Goal: Task Accomplishment & Management: Complete application form

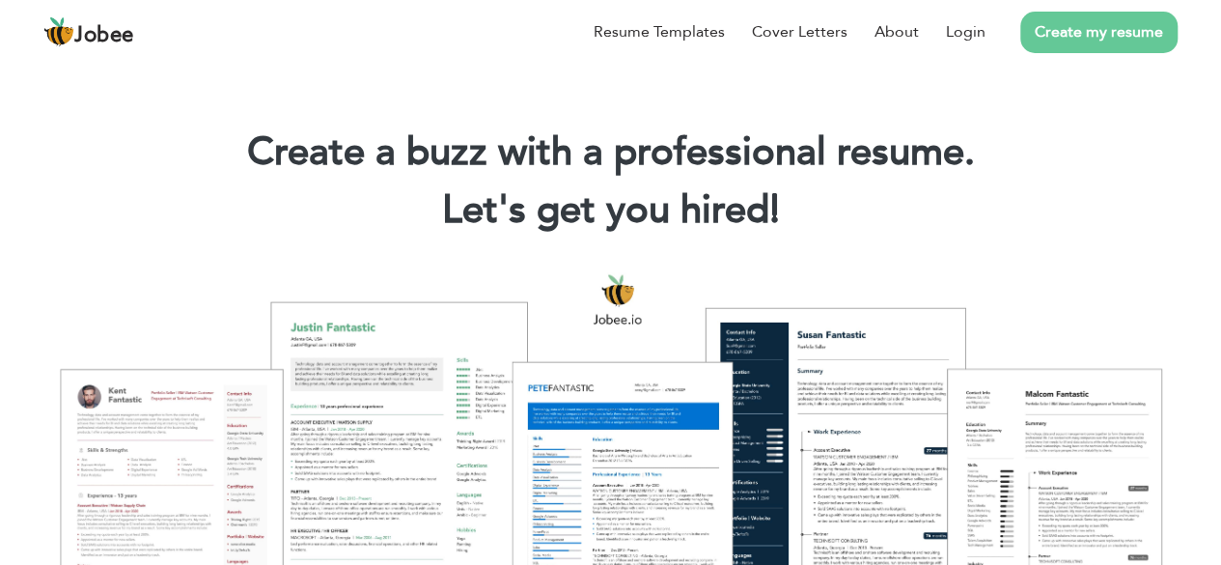
click at [1060, 28] on link "Create my resume" at bounding box center [1098, 33] width 157 height 42
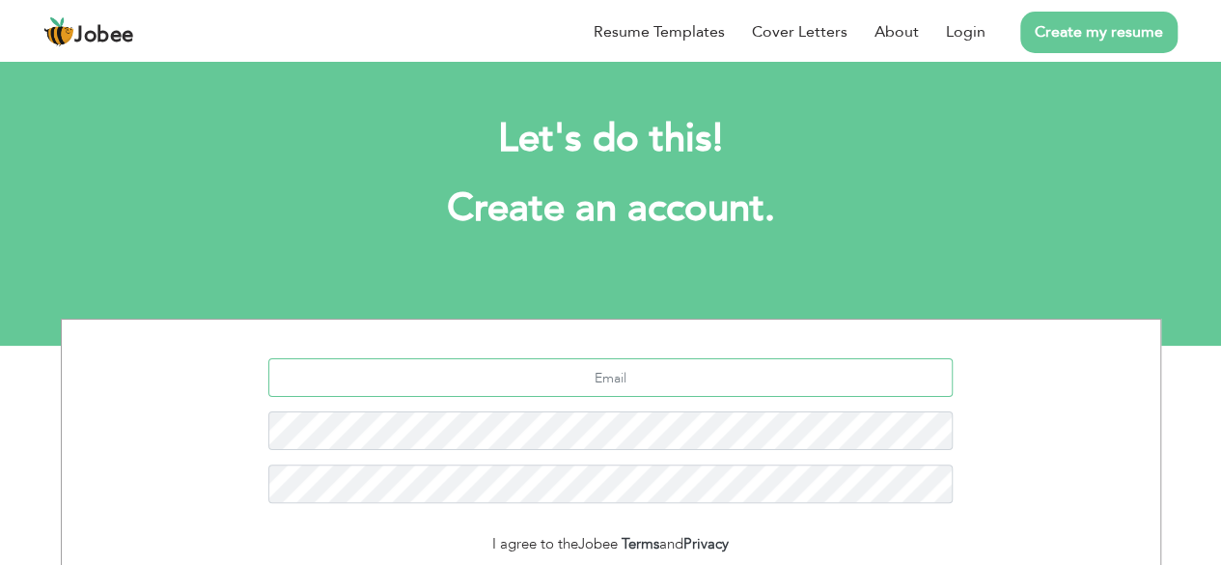
click at [753, 375] on input "text" at bounding box center [610, 377] width 684 height 39
type input "[EMAIL_ADDRESS][DOMAIN_NAME]"
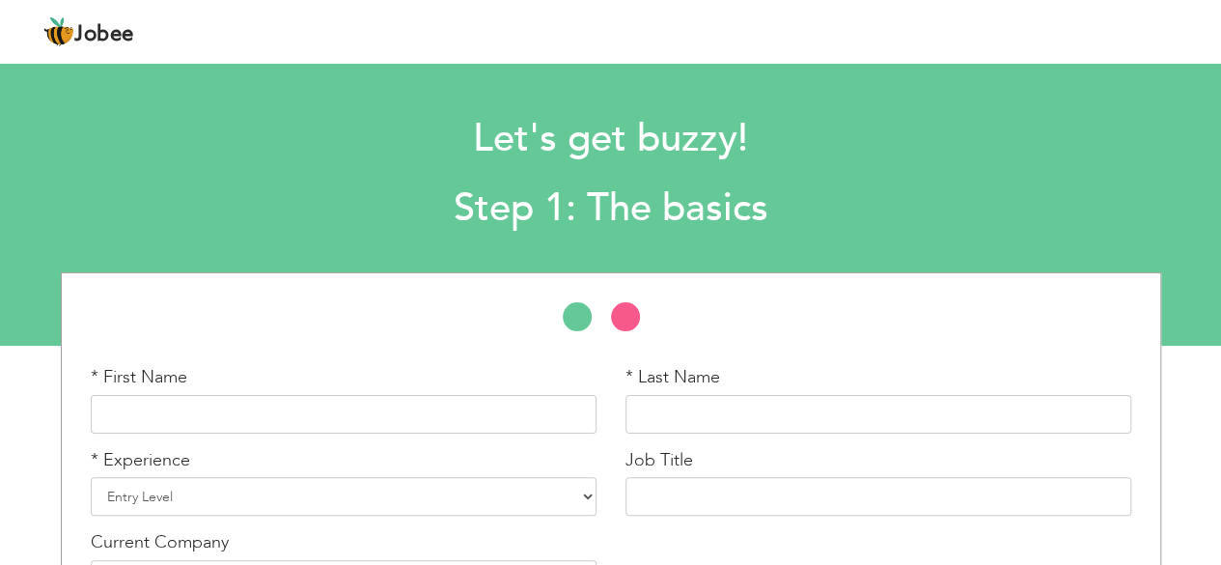
scroll to position [134, 0]
